Goal: Task Accomplishment & Management: Manage account settings

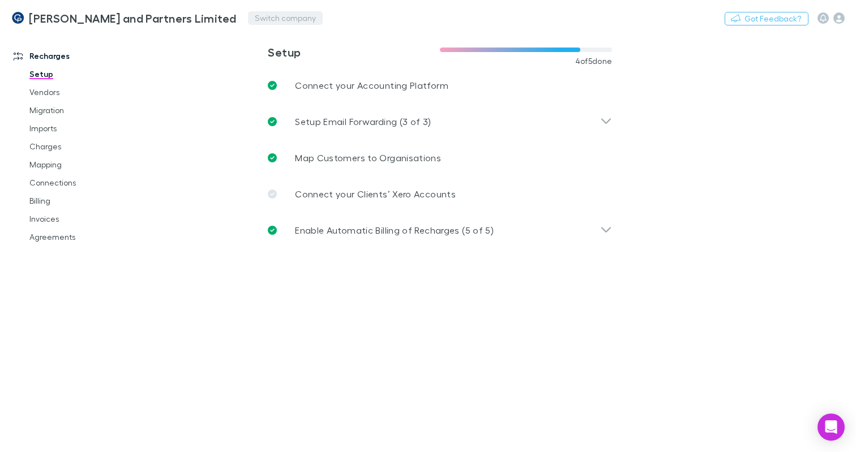
click at [252, 19] on button "Switch company" at bounding box center [285, 18] width 75 height 14
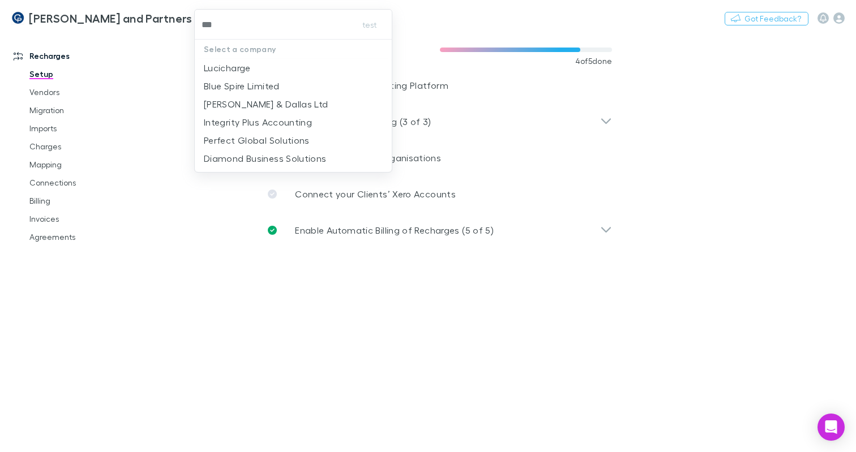
type input "****"
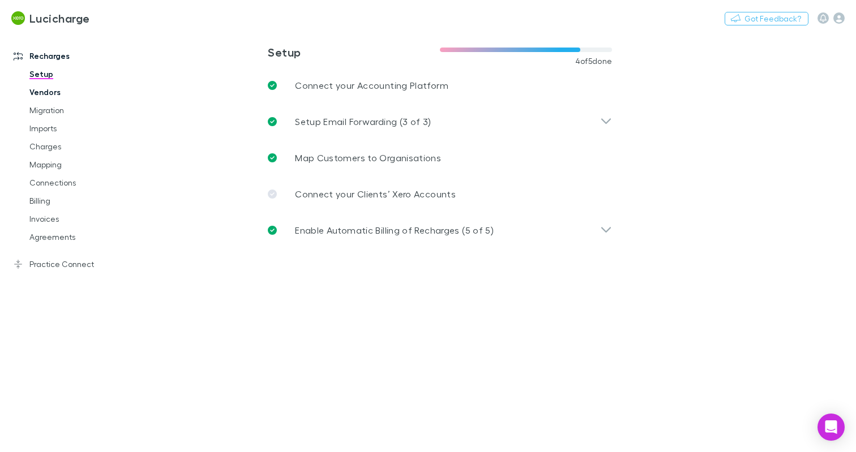
click at [57, 84] on link "Vendors" at bounding box center [83, 92] width 130 height 18
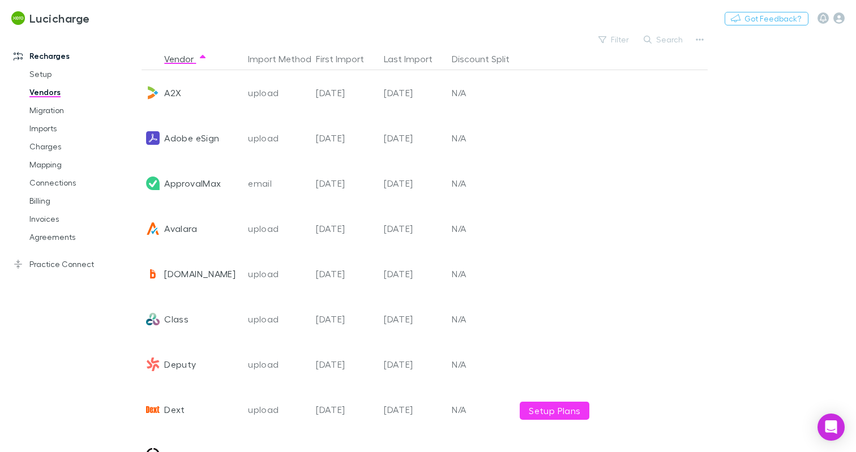
click at [51, 100] on link "Vendors" at bounding box center [83, 92] width 130 height 18
click at [53, 110] on link "Migration" at bounding box center [83, 110] width 130 height 18
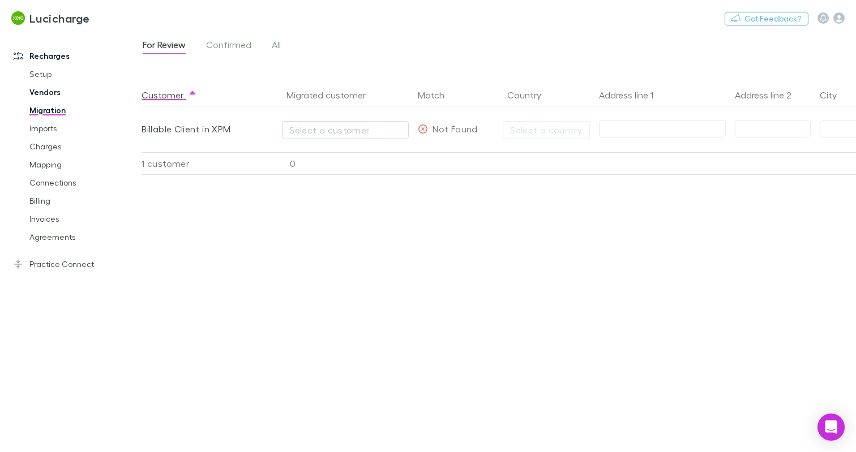
click at [48, 97] on link "Vendors" at bounding box center [83, 92] width 130 height 18
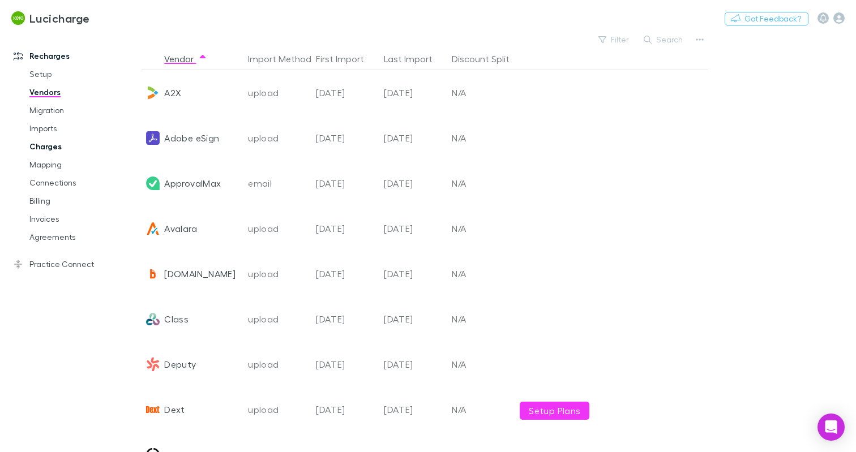
click at [44, 151] on link "Charges" at bounding box center [83, 147] width 130 height 18
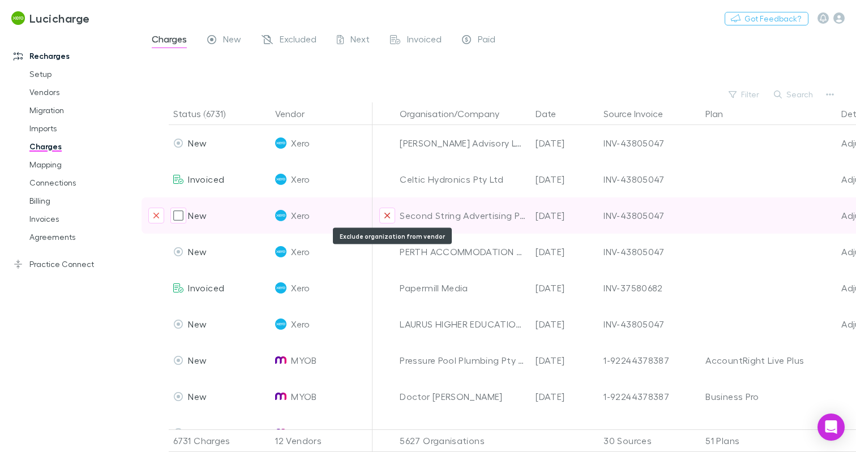
click at [382, 220] on button "Exclude organization from vendor" at bounding box center [387, 216] width 16 height 16
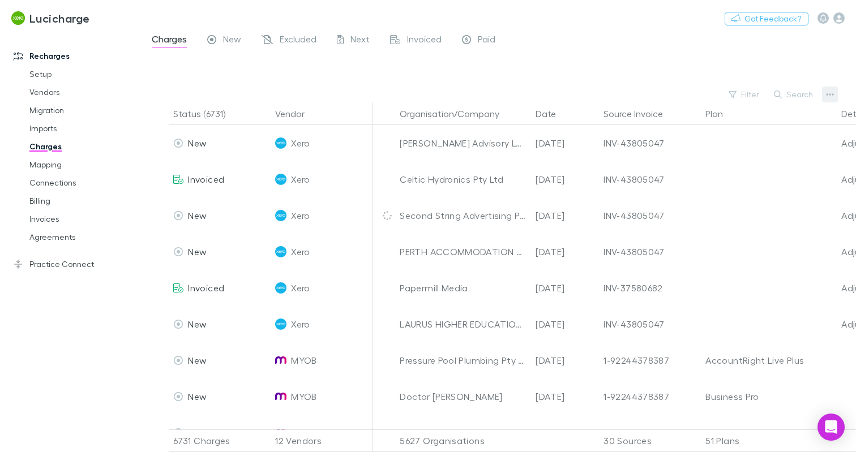
click at [832, 92] on icon "button" at bounding box center [830, 94] width 8 height 9
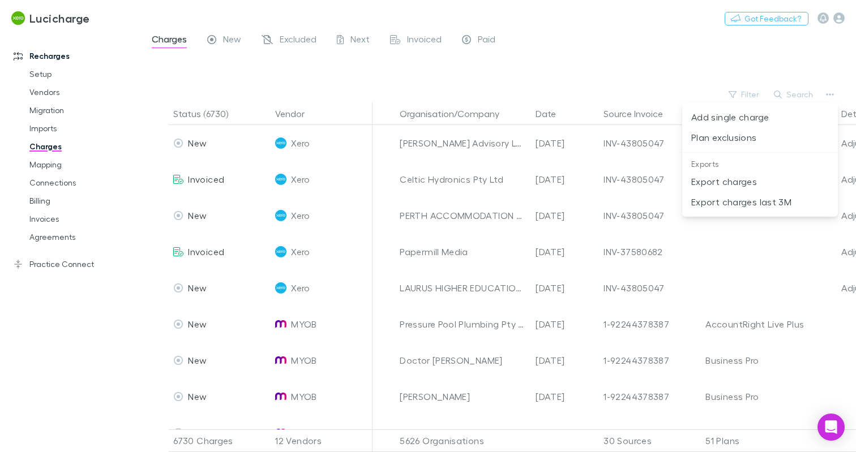
drag, startPoint x: 420, startPoint y: 67, endPoint x: 342, endPoint y: 100, distance: 85.0
click at [420, 67] on div at bounding box center [428, 226] width 856 height 452
click at [67, 160] on link "Mapping" at bounding box center [83, 165] width 130 height 18
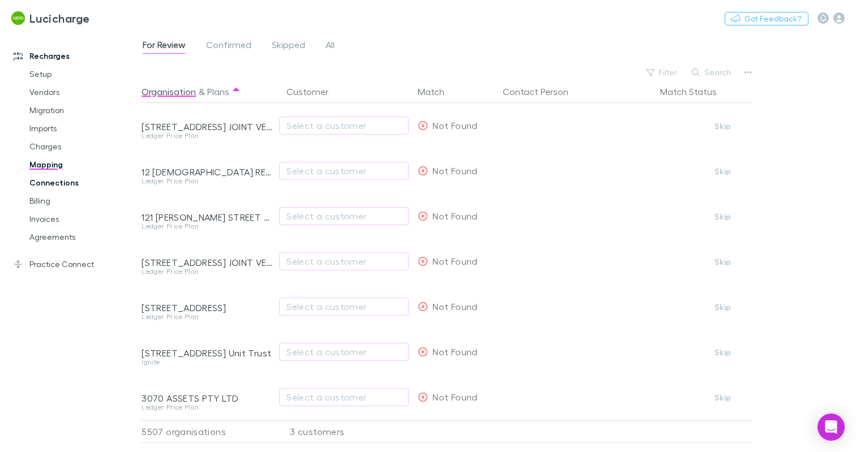
click at [61, 185] on link "Connections" at bounding box center [83, 183] width 130 height 18
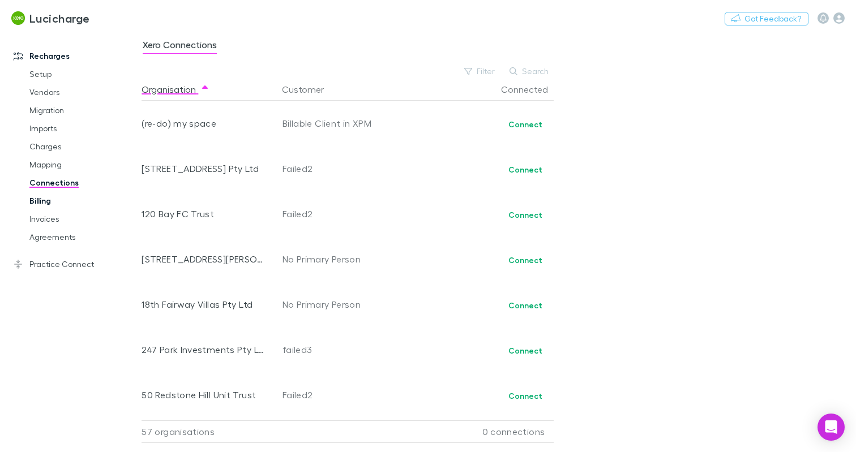
click at [44, 198] on link "Billing" at bounding box center [83, 201] width 130 height 18
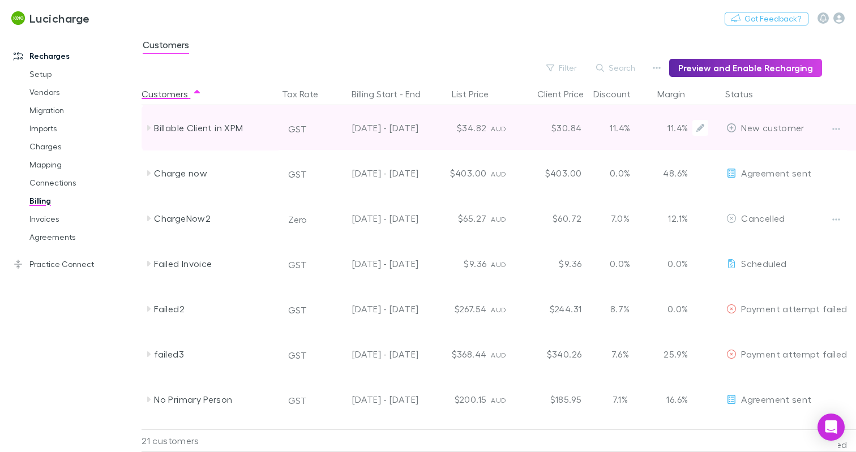
click at [826, 131] on div at bounding box center [845, 127] width 42 height 45
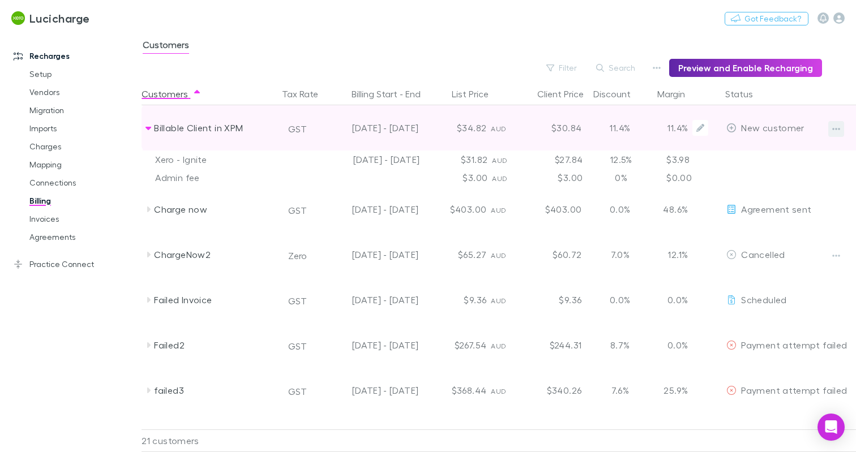
click at [830, 131] on button "button" at bounding box center [836, 129] width 16 height 16
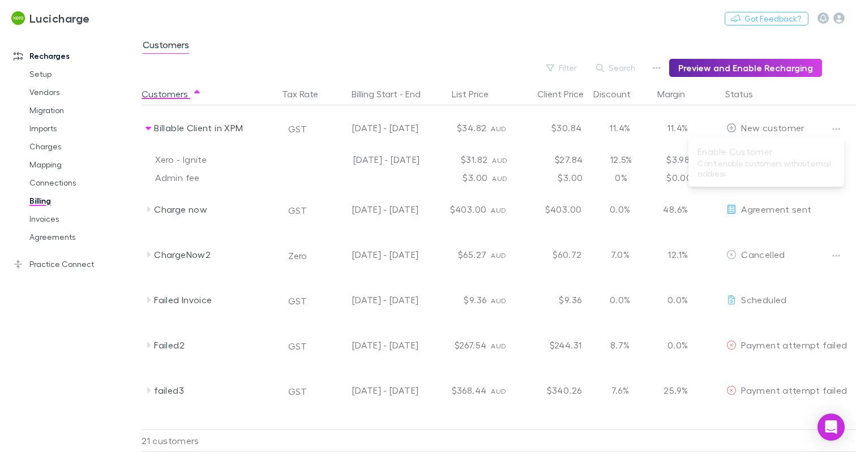
click at [617, 71] on div at bounding box center [428, 226] width 856 height 452
click at [670, 65] on div at bounding box center [428, 226] width 856 height 452
click at [661, 66] on icon "button" at bounding box center [657, 67] width 8 height 9
click at [539, 104] on p "Discount Split" at bounding box center [593, 105] width 138 height 14
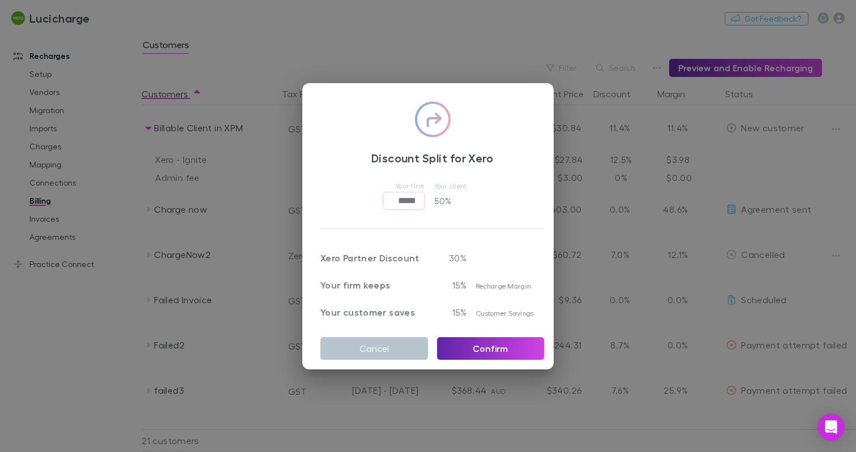
click at [585, 259] on div "Discount Split for Xero Your firm ***** ​ Your client 50 % Xero Partner Discoun…" at bounding box center [428, 226] width 856 height 452
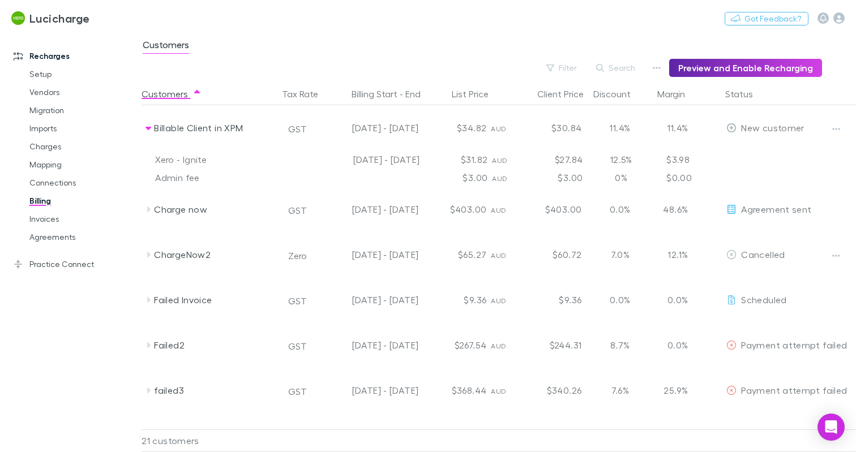
click at [670, 72] on div "Filter Search Preview and Enable Recharging" at bounding box center [482, 68] width 680 height 18
click at [661, 72] on button "button" at bounding box center [657, 68] width 16 height 16
drag, startPoint x: 567, startPoint y: 110, endPoint x: 567, endPoint y: 117, distance: 6.8
click at [567, 117] on ul "Billing Settings Discount Split Admin Fee" at bounding box center [593, 107] width 156 height 55
click at [661, 66] on icon "button" at bounding box center [657, 67] width 8 height 9
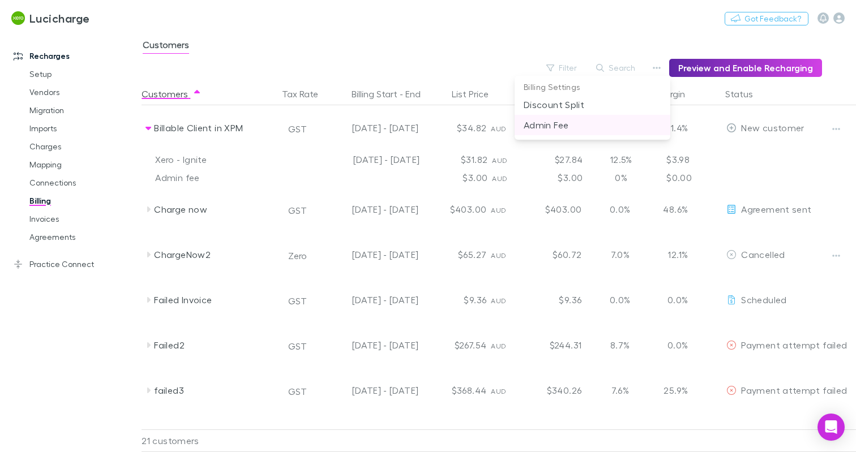
click at [549, 117] on li "Admin Fee" at bounding box center [593, 125] width 156 height 20
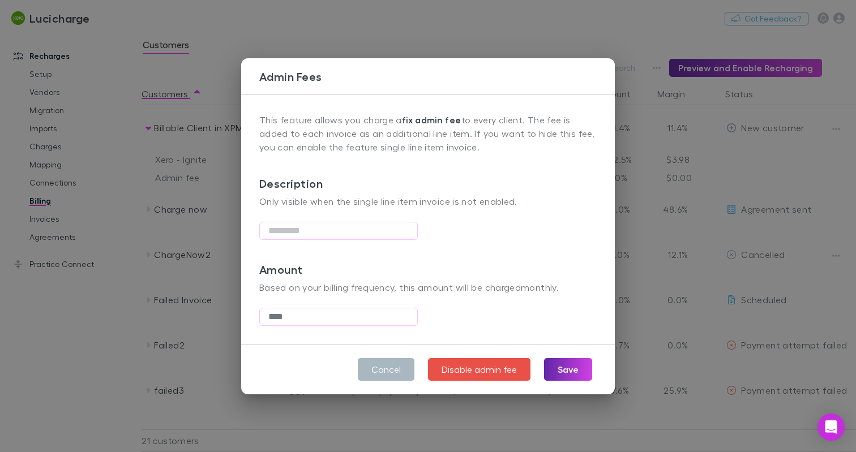
click at [384, 366] on button "Cancel" at bounding box center [386, 369] width 57 height 23
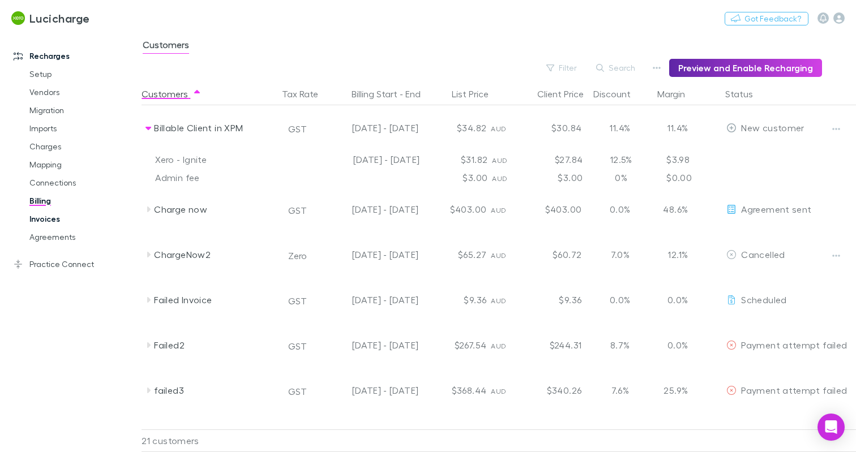
click at [41, 219] on link "Invoices" at bounding box center [83, 219] width 130 height 18
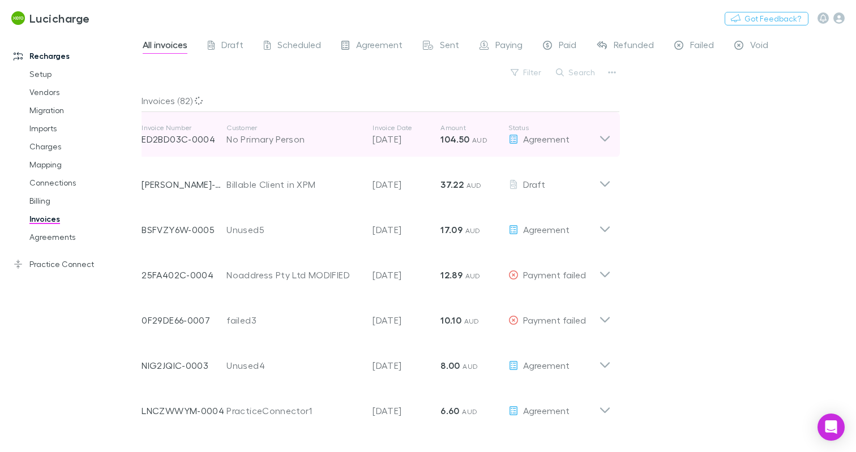
click at [480, 136] on span "AUD" at bounding box center [479, 140] width 15 height 8
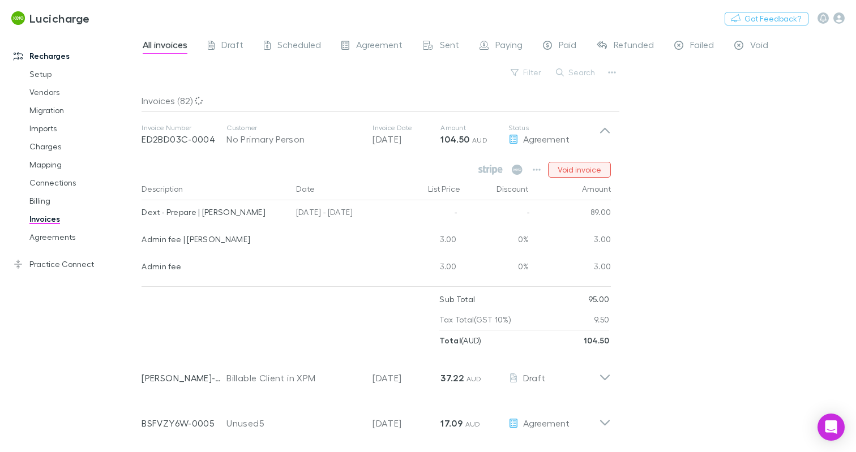
click at [571, 172] on button "Void invoice" at bounding box center [579, 170] width 63 height 16
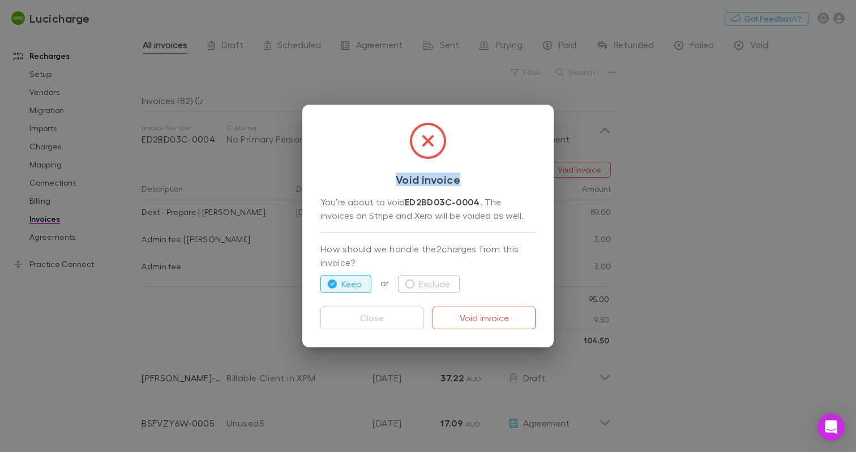
drag, startPoint x: 466, startPoint y: 177, endPoint x: 383, endPoint y: 170, distance: 83.5
click at [383, 170] on div "Void invoice You’re about to void ED2BD03C-0004 . The invoices on Stripe and Xe…" at bounding box center [427, 178] width 215 height 110
copy h3 "Void invoice"
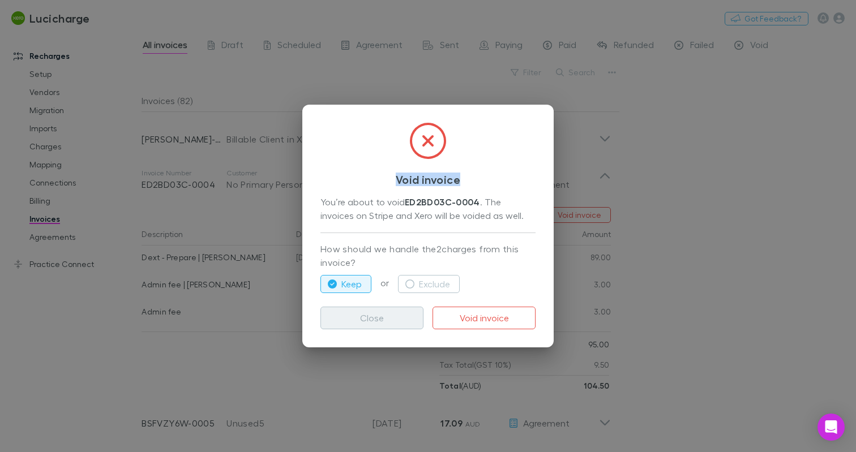
click at [388, 319] on button "Close" at bounding box center [371, 318] width 103 height 23
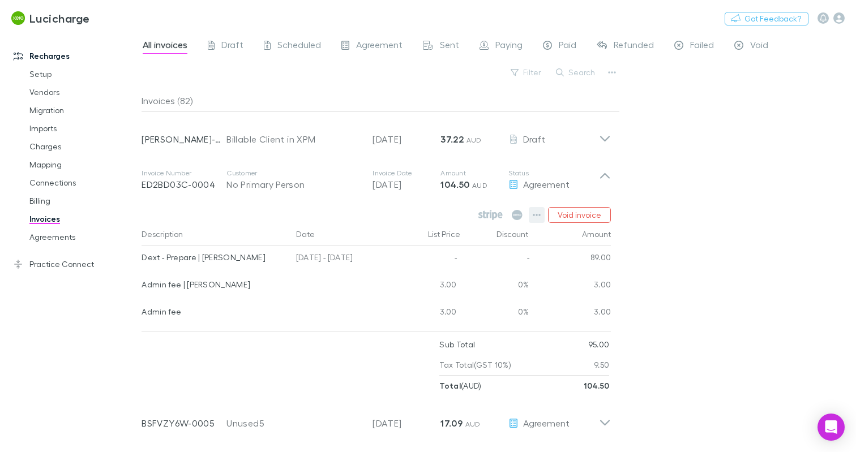
click at [533, 217] on button "button" at bounding box center [537, 215] width 16 height 16
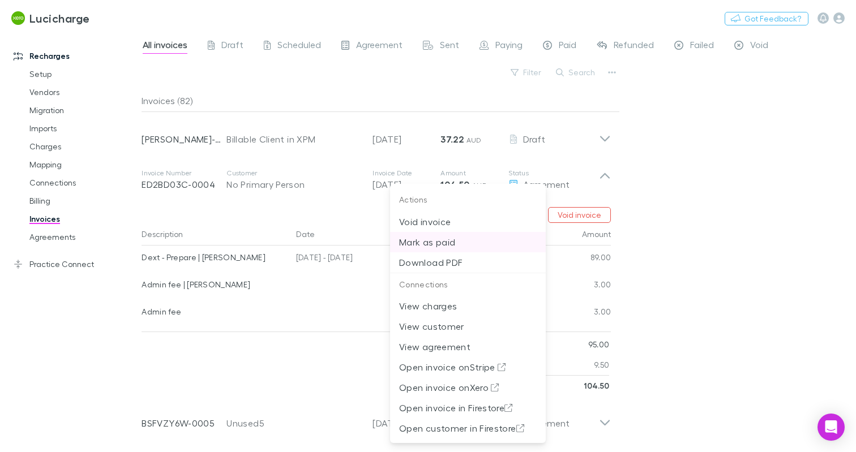
click at [467, 237] on p "Mark as paid" at bounding box center [468, 242] width 138 height 14
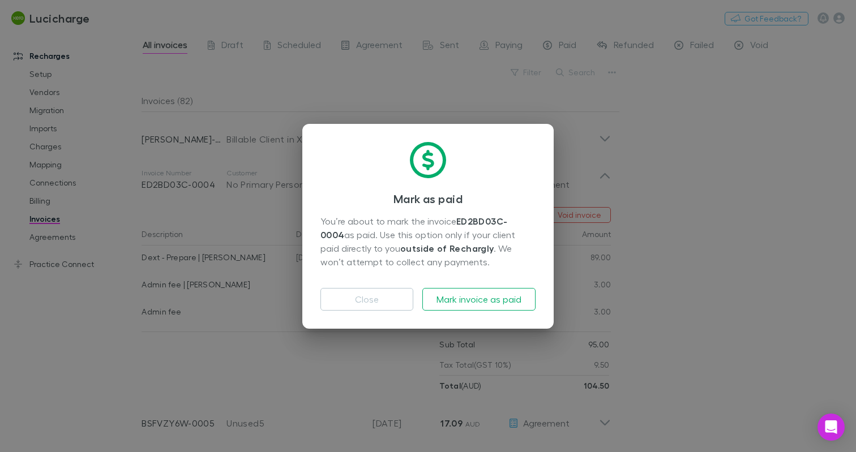
drag, startPoint x: 380, startPoint y: 298, endPoint x: 413, endPoint y: 284, distance: 35.2
click at [380, 297] on button "Close" at bounding box center [366, 299] width 93 height 23
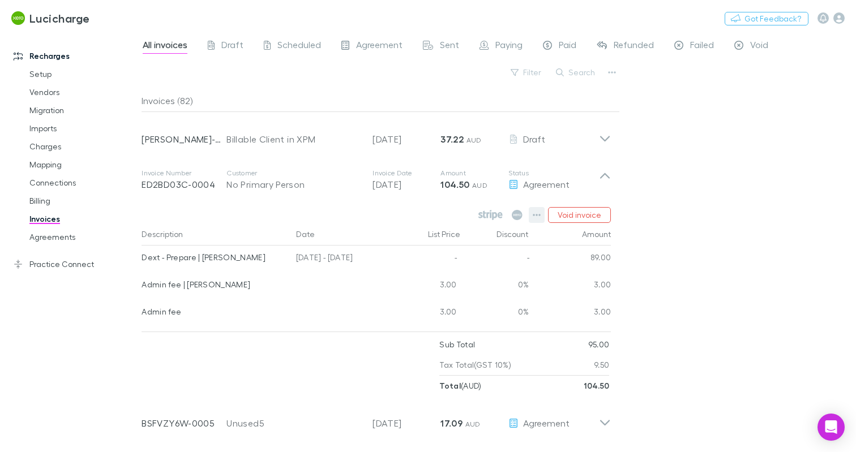
click at [531, 220] on button "button" at bounding box center [537, 215] width 16 height 16
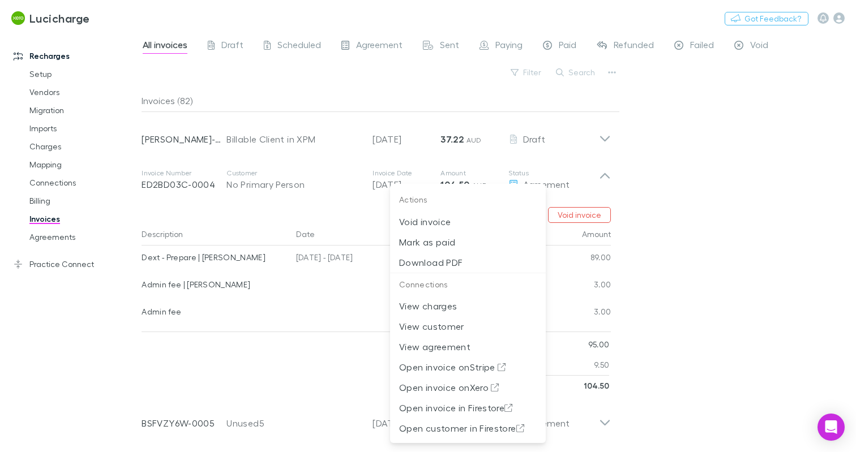
click at [57, 239] on div at bounding box center [428, 226] width 856 height 452
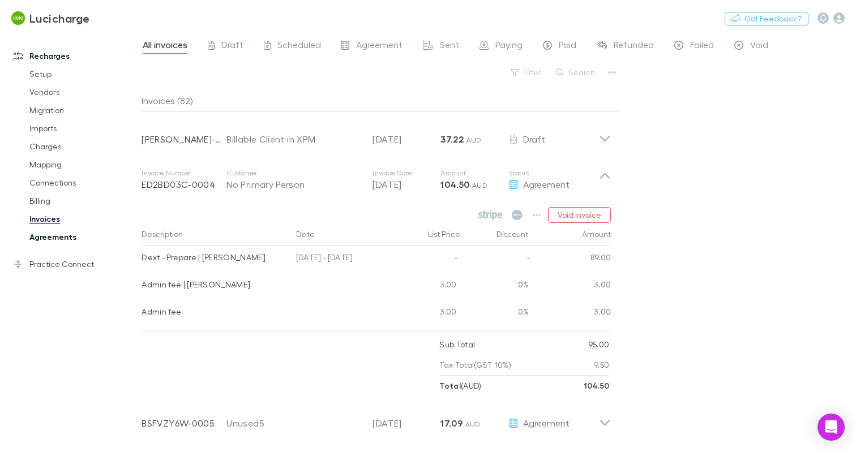
click at [58, 237] on link "Agreements" at bounding box center [83, 237] width 130 height 18
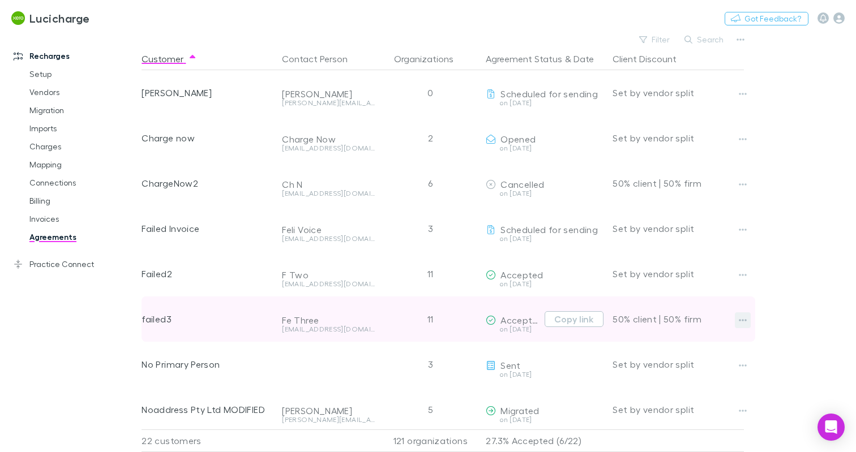
click at [744, 320] on icon "button" at bounding box center [743, 320] width 8 height 9
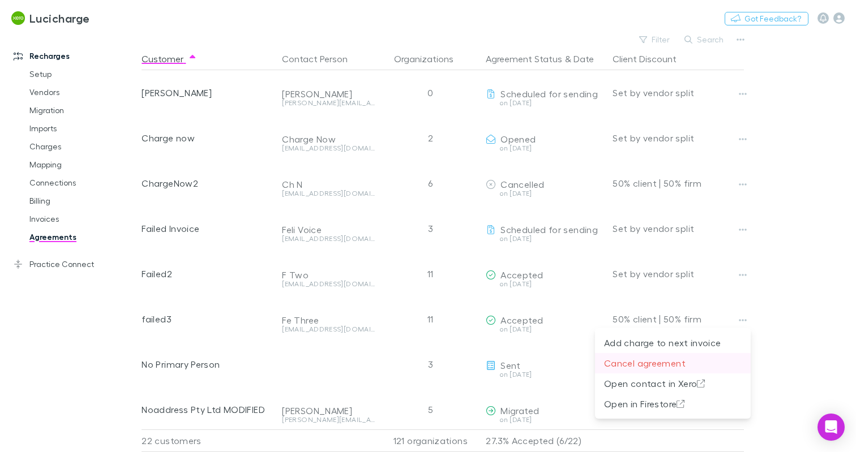
click at [644, 359] on p "Cancel agreement" at bounding box center [673, 364] width 138 height 14
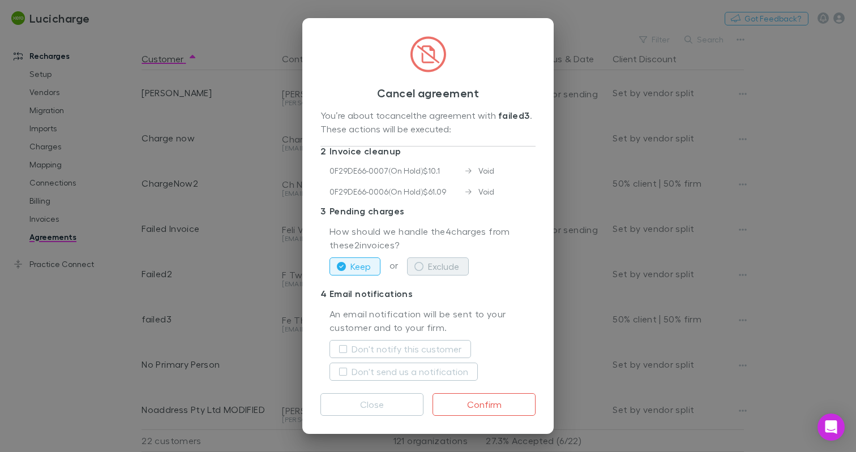
scroll to position [60, 0]
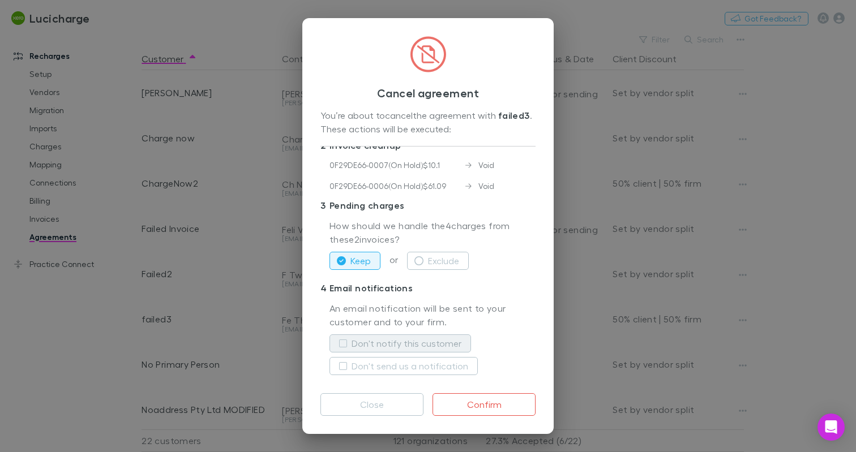
click at [417, 345] on label "Don't notify this customer" at bounding box center [407, 344] width 110 height 14
click at [418, 369] on label "Don't send us a notification" at bounding box center [410, 366] width 117 height 14
drag, startPoint x: 380, startPoint y: 401, endPoint x: 343, endPoint y: 393, distance: 37.6
click at [380, 400] on button "Close" at bounding box center [371, 404] width 103 height 23
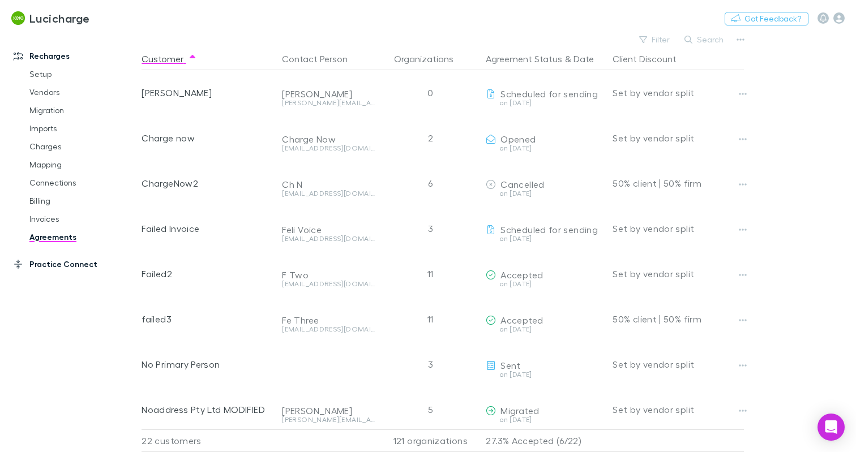
click at [60, 264] on link "Practice Connect" at bounding box center [74, 264] width 145 height 18
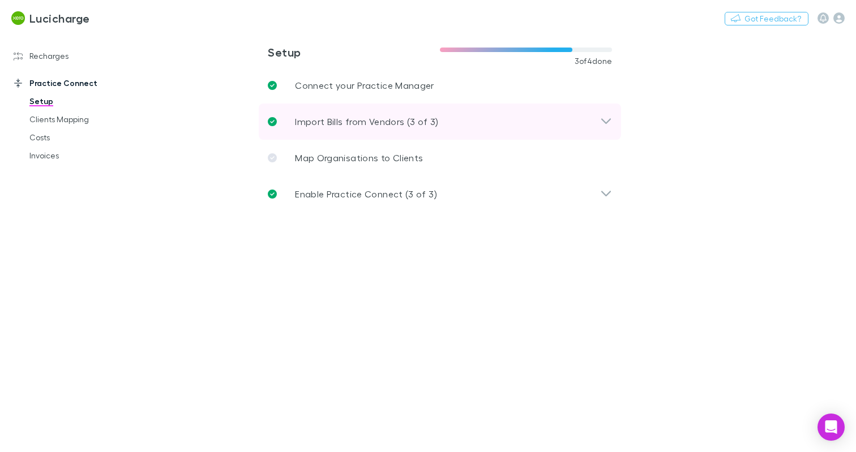
drag, startPoint x: 405, startPoint y: 111, endPoint x: 405, endPoint y: 118, distance: 7.4
click at [405, 112] on div "Import Bills from Vendors (3 of 3)" at bounding box center [440, 122] width 362 height 36
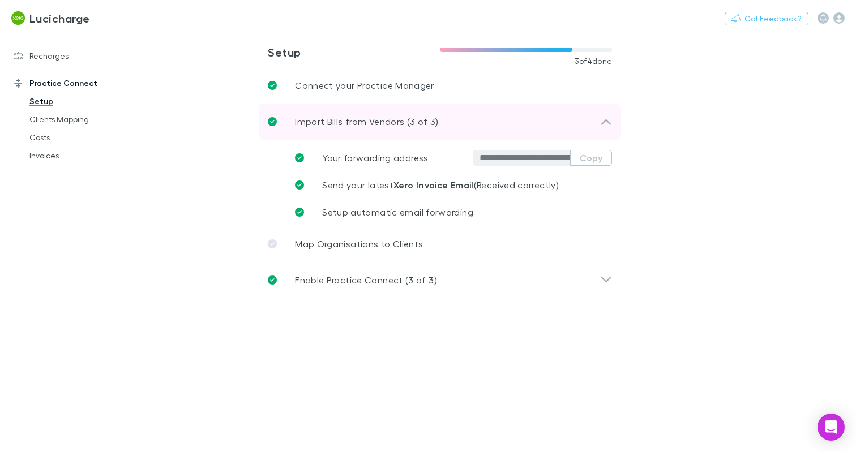
click at [401, 123] on p "Import Bills from Vendors (3 of 3)" at bounding box center [367, 122] width 144 height 14
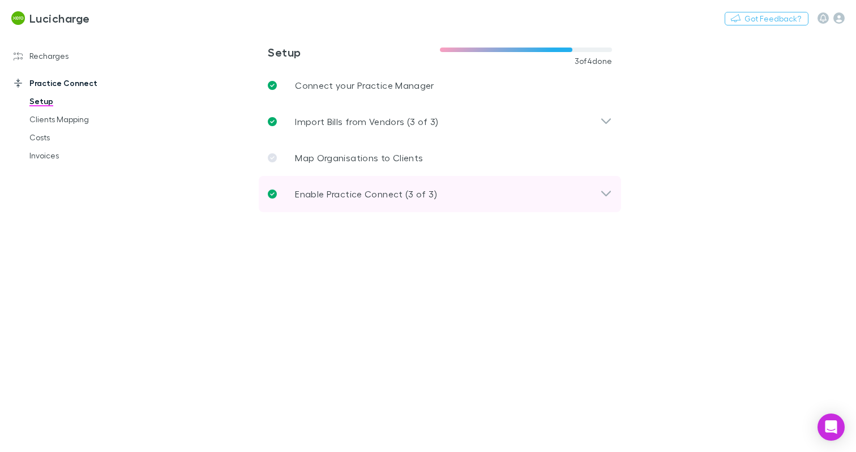
click at [387, 195] on p "Enable Practice Connect (3 of 3)" at bounding box center [366, 194] width 142 height 14
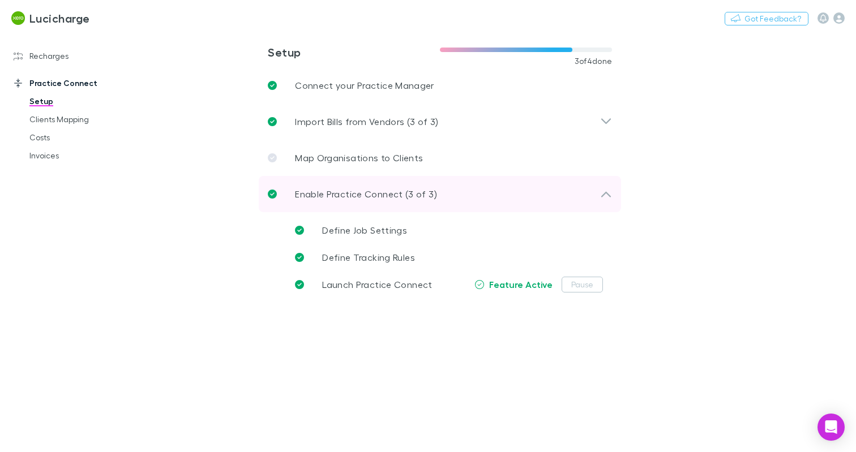
click at [380, 187] on div "Enable Practice Connect (3 of 3)" at bounding box center [440, 194] width 362 height 36
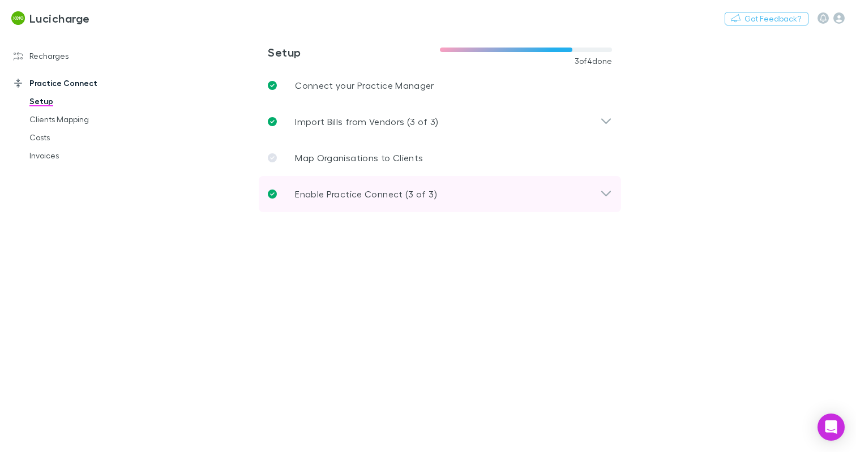
click at [380, 187] on p "Enable Practice Connect (3 of 3)" at bounding box center [366, 194] width 142 height 14
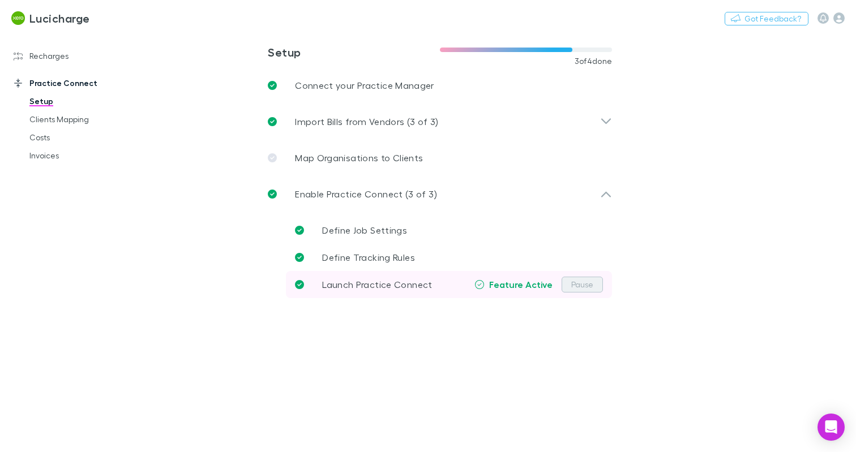
click at [575, 282] on button "Pause" at bounding box center [582, 285] width 41 height 16
click at [586, 285] on button "Activate" at bounding box center [578, 285] width 50 height 16
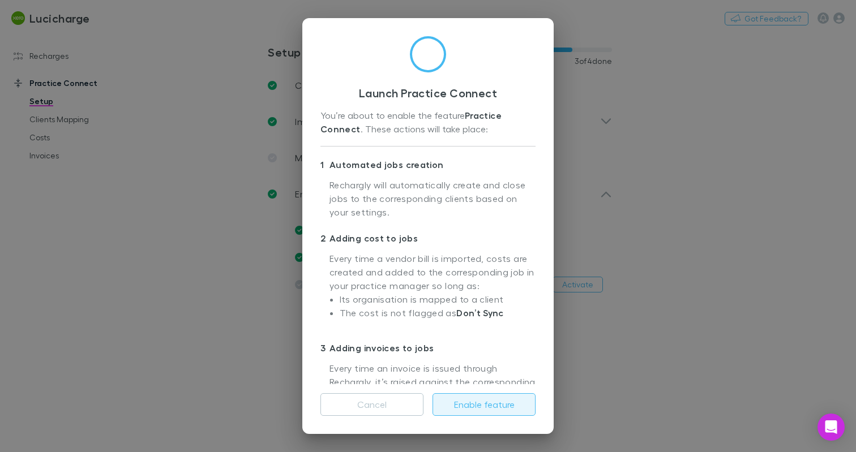
click at [466, 400] on button "Enable feature" at bounding box center [483, 404] width 103 height 23
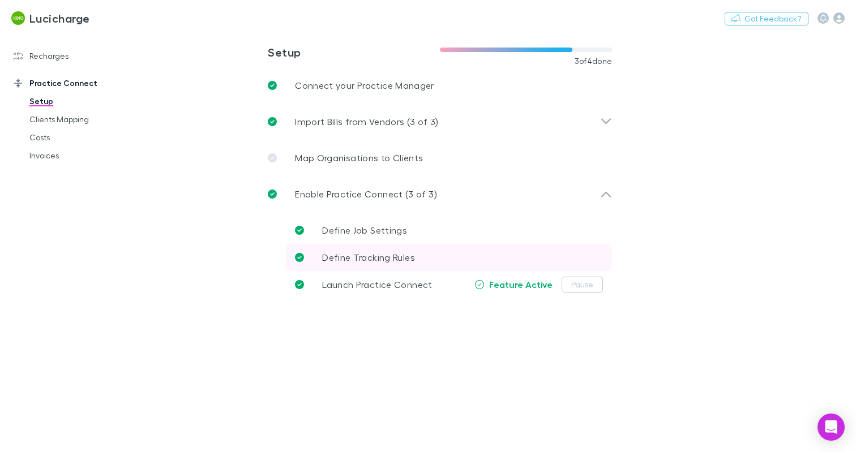
click at [393, 253] on span "Define Tracking Rules" at bounding box center [368, 257] width 93 height 11
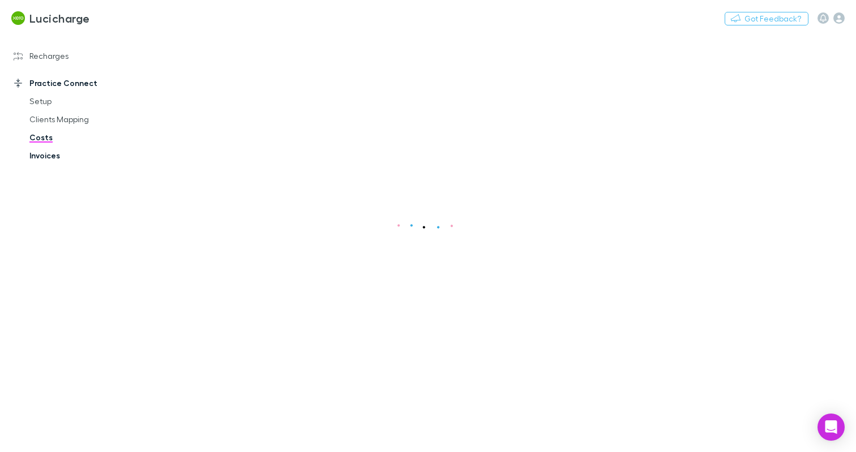
click at [40, 155] on link "Invoices" at bounding box center [83, 156] width 130 height 18
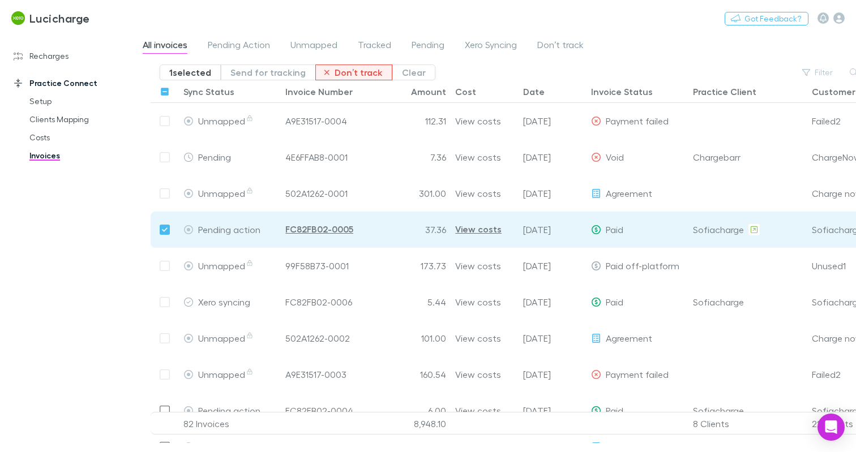
click at [371, 72] on button "Don’t track" at bounding box center [353, 73] width 77 height 16
click at [835, 10] on div "Lucicharge Switch company Nothing Got Feedback?" at bounding box center [428, 18] width 856 height 36
click at [842, 22] on icon "button" at bounding box center [838, 17] width 11 height 11
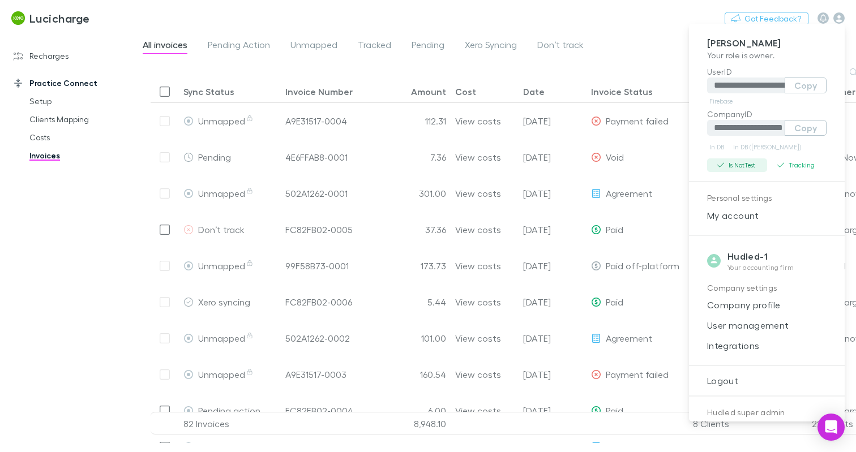
click at [718, 164] on icon "button" at bounding box center [720, 165] width 7 height 8
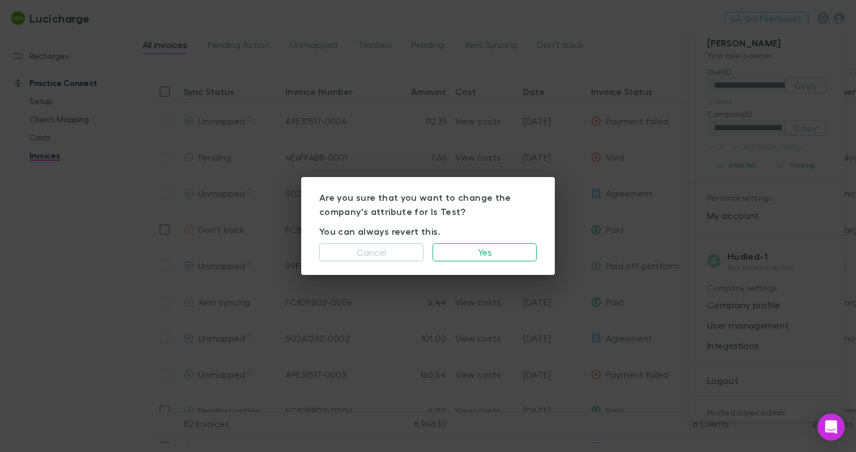
click at [413, 232] on p "You can always revert this." at bounding box center [427, 232] width 217 height 14
copy p "You can always revert this."
